Goal: Information Seeking & Learning: Learn about a topic

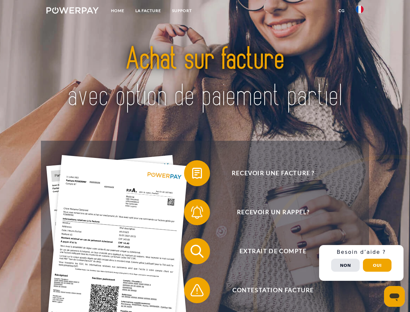
click at [72, 11] on img at bounding box center [72, 10] width 52 height 6
click at [360, 11] on img at bounding box center [360, 10] width 8 height 8
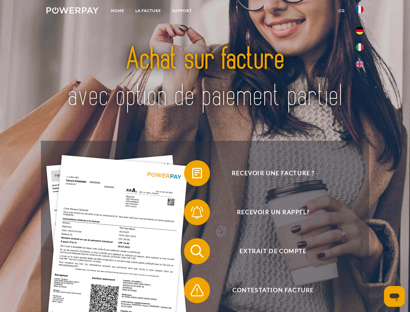
click at [342, 11] on link "CG" at bounding box center [341, 11] width 17 height 12
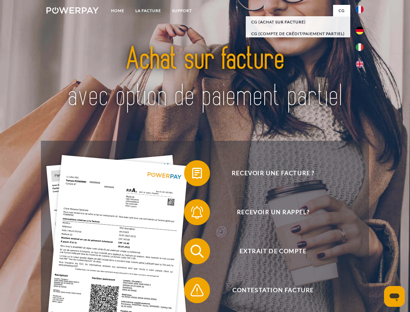
click at [192, 174] on span at bounding box center [187, 173] width 32 height 32
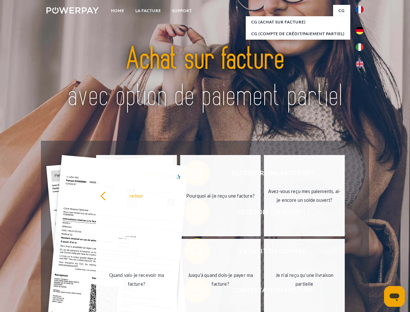
click at [192, 213] on div "Recevoir une facture ? Recevoir un rappel? Extrait de compte retour" at bounding box center [205, 271] width 328 height 260
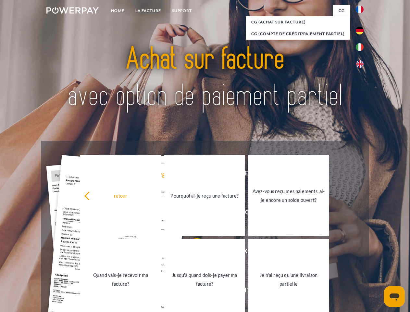
click at [192, 252] on link "Jusqu'à quand dois-je payer ma facture?" at bounding box center [204, 279] width 81 height 81
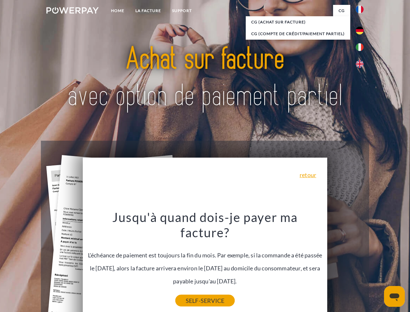
click at [192, 295] on link "SELF-SERVICE" at bounding box center [204, 301] width 59 height 12
click at [361, 263] on div "Recevoir une facture ? Recevoir un rappel? Extrait de compte retour" at bounding box center [205, 271] width 328 height 260
click at [345, 264] on span "Extrait de compte" at bounding box center [273, 251] width 159 height 26
click at [377, 265] on header "Home LA FACTURE Support" at bounding box center [205, 224] width 410 height 448
